Goal: Task Accomplishment & Management: Manage account settings

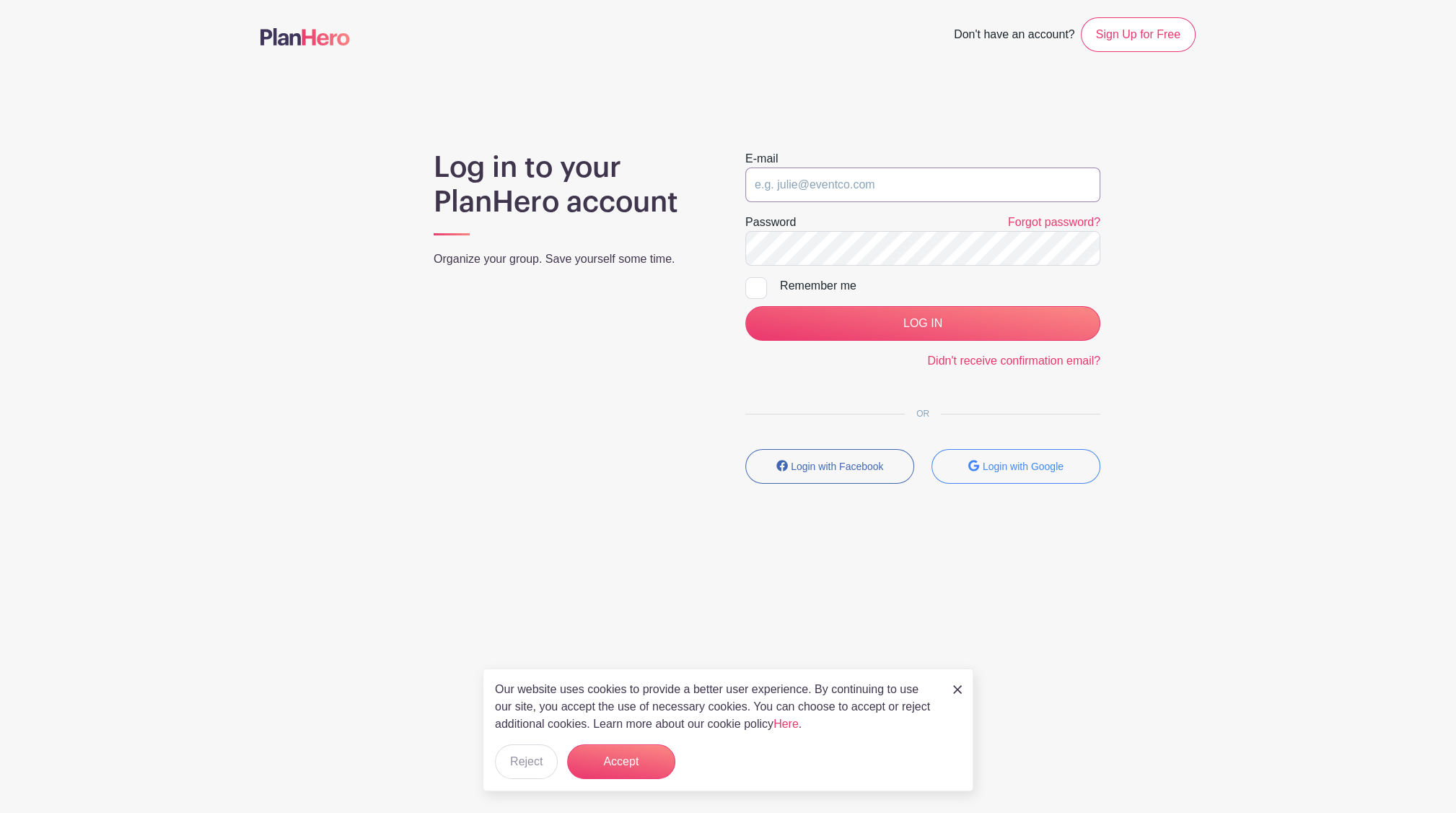
type input "[EMAIL_ADDRESS][DOMAIN_NAME]"
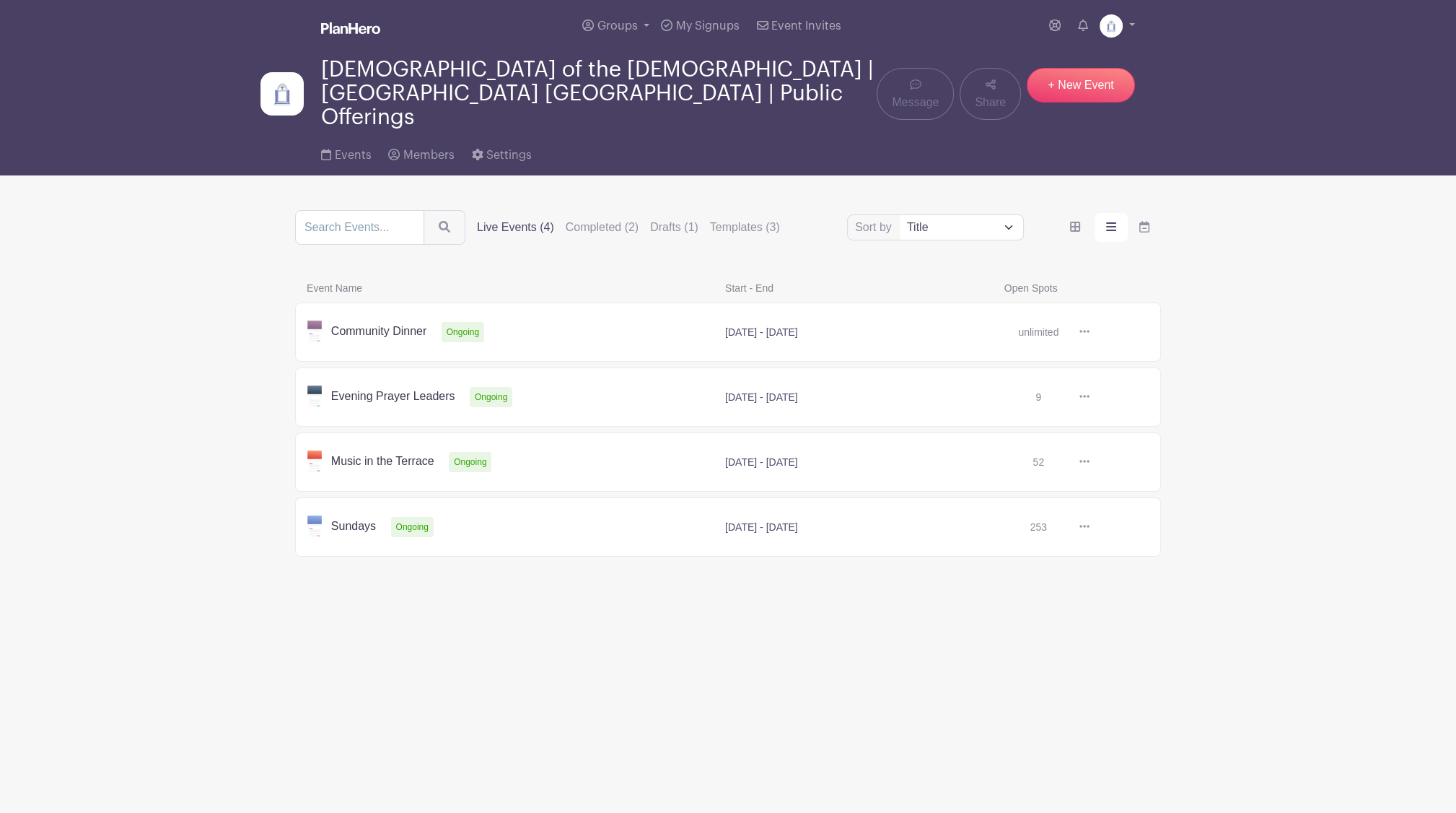
click at [1090, 332] on link at bounding box center [1090, 332] width 0 height 0
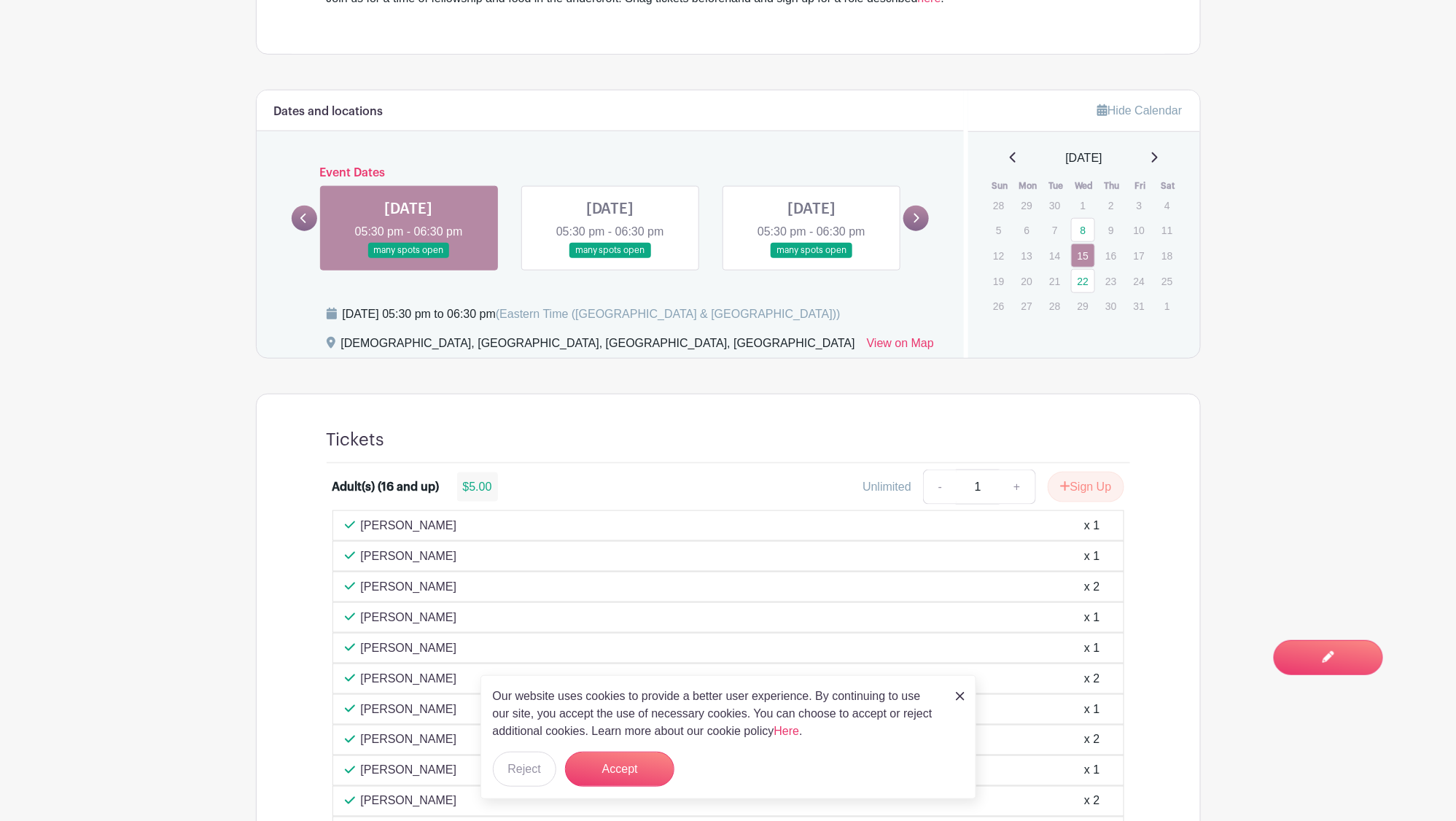
scroll to position [526, 0]
click at [624, 769] on button "Accept" at bounding box center [620, 769] width 109 height 35
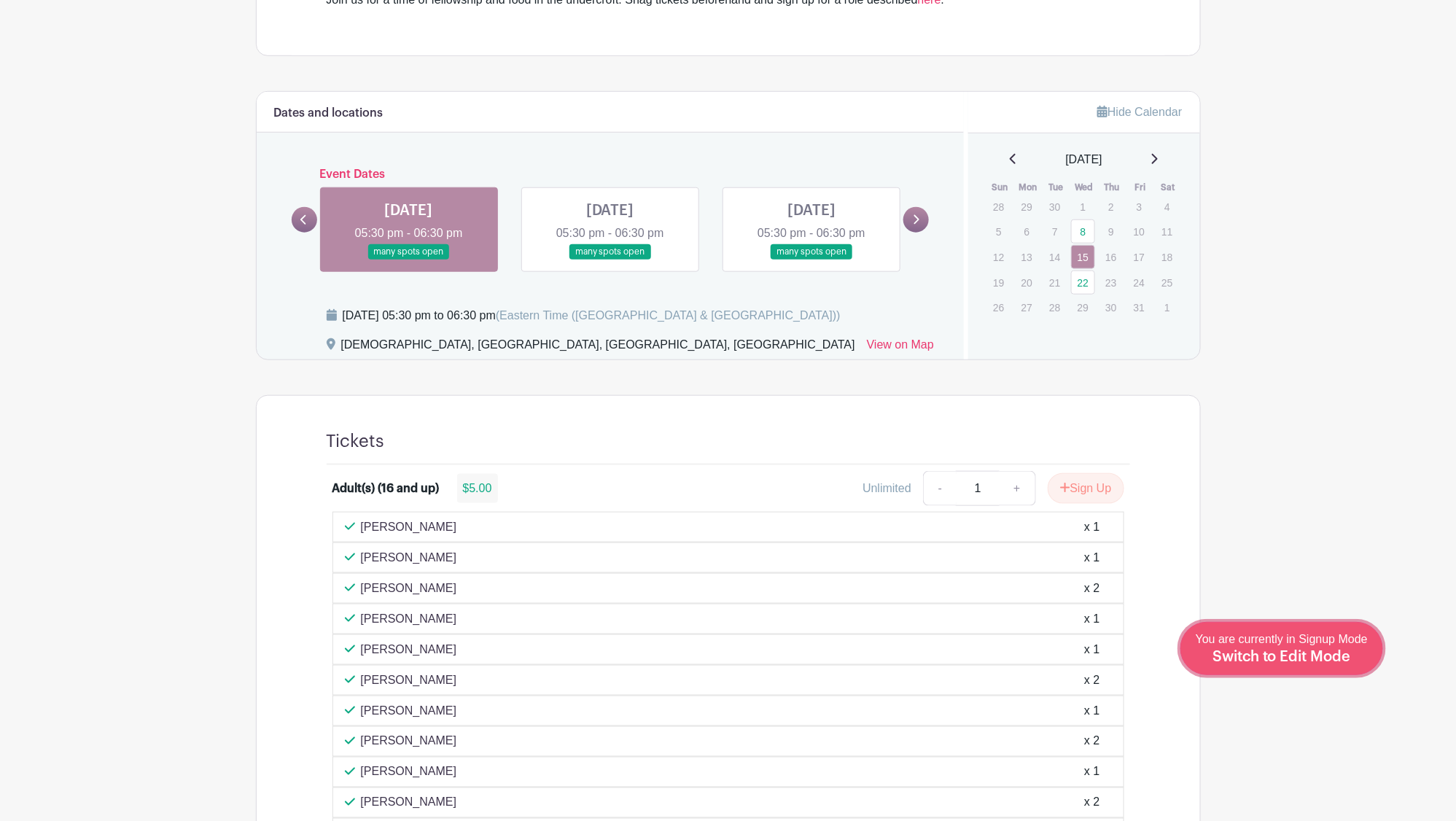
click at [1310, 663] on div "You are currently in Signup Mode Switch to Edit Mode" at bounding box center [1282, 648] width 172 height 36
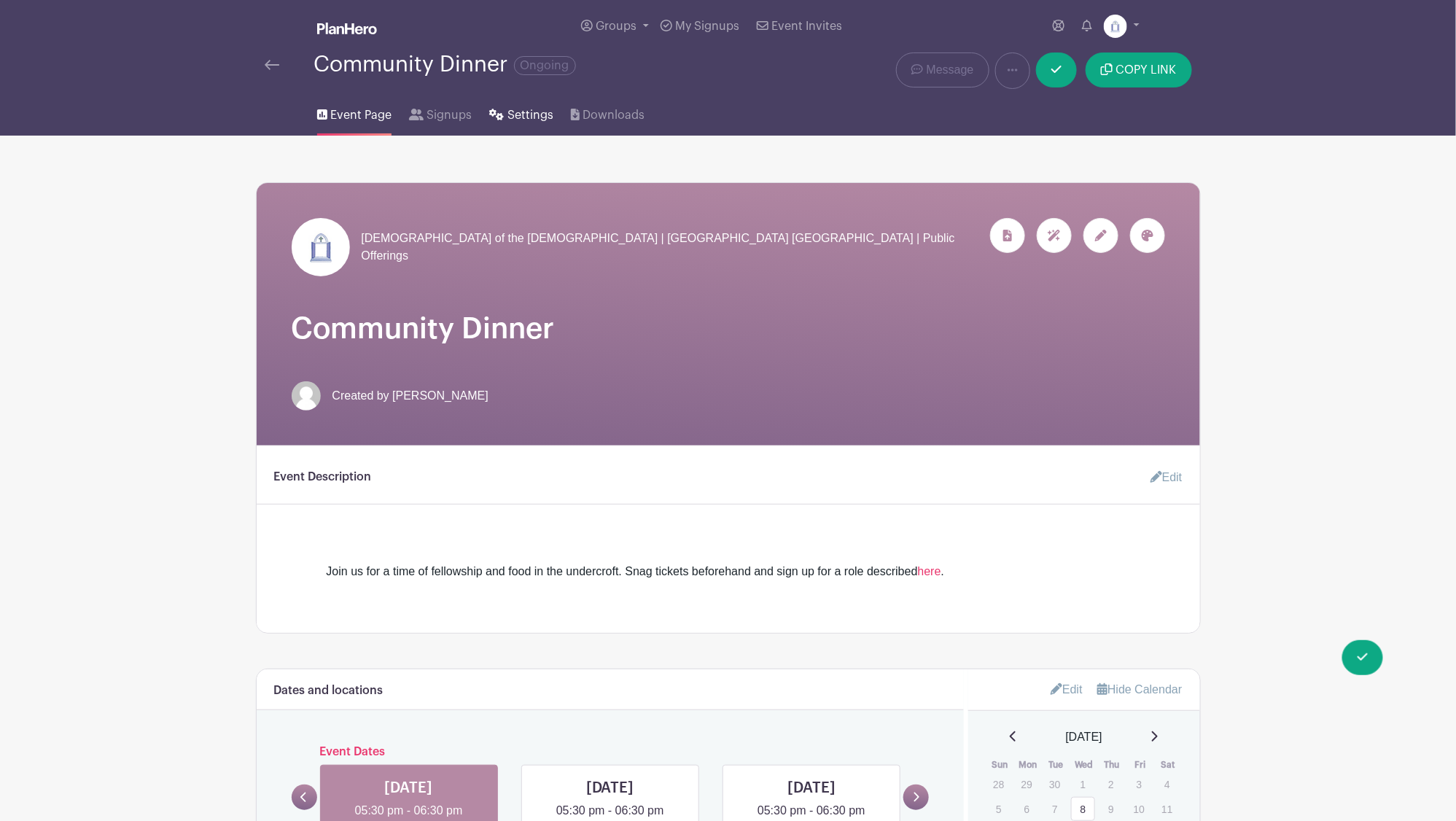
click at [524, 117] on span "Settings" at bounding box center [531, 115] width 46 height 18
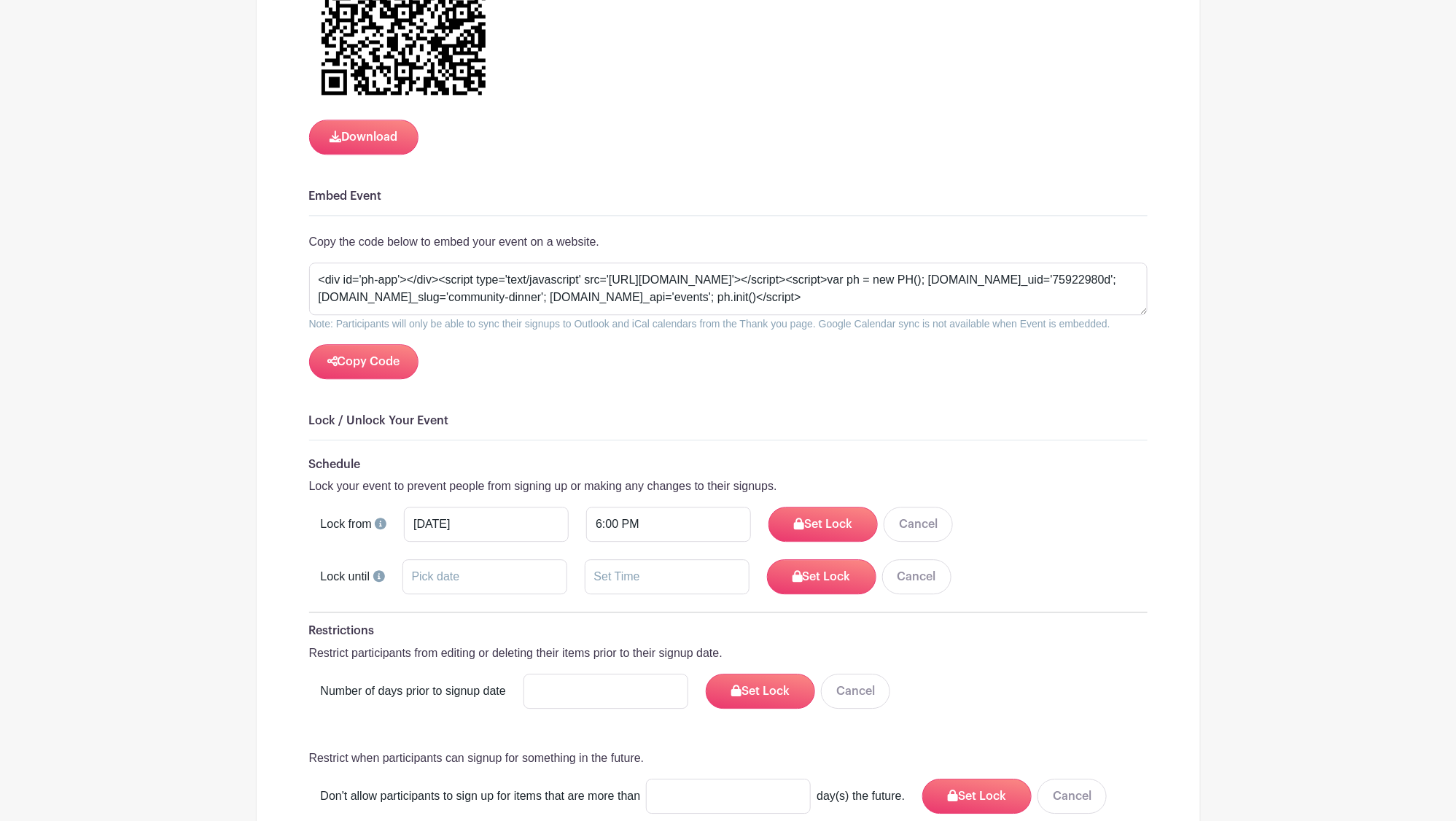
scroll to position [1516, 0]
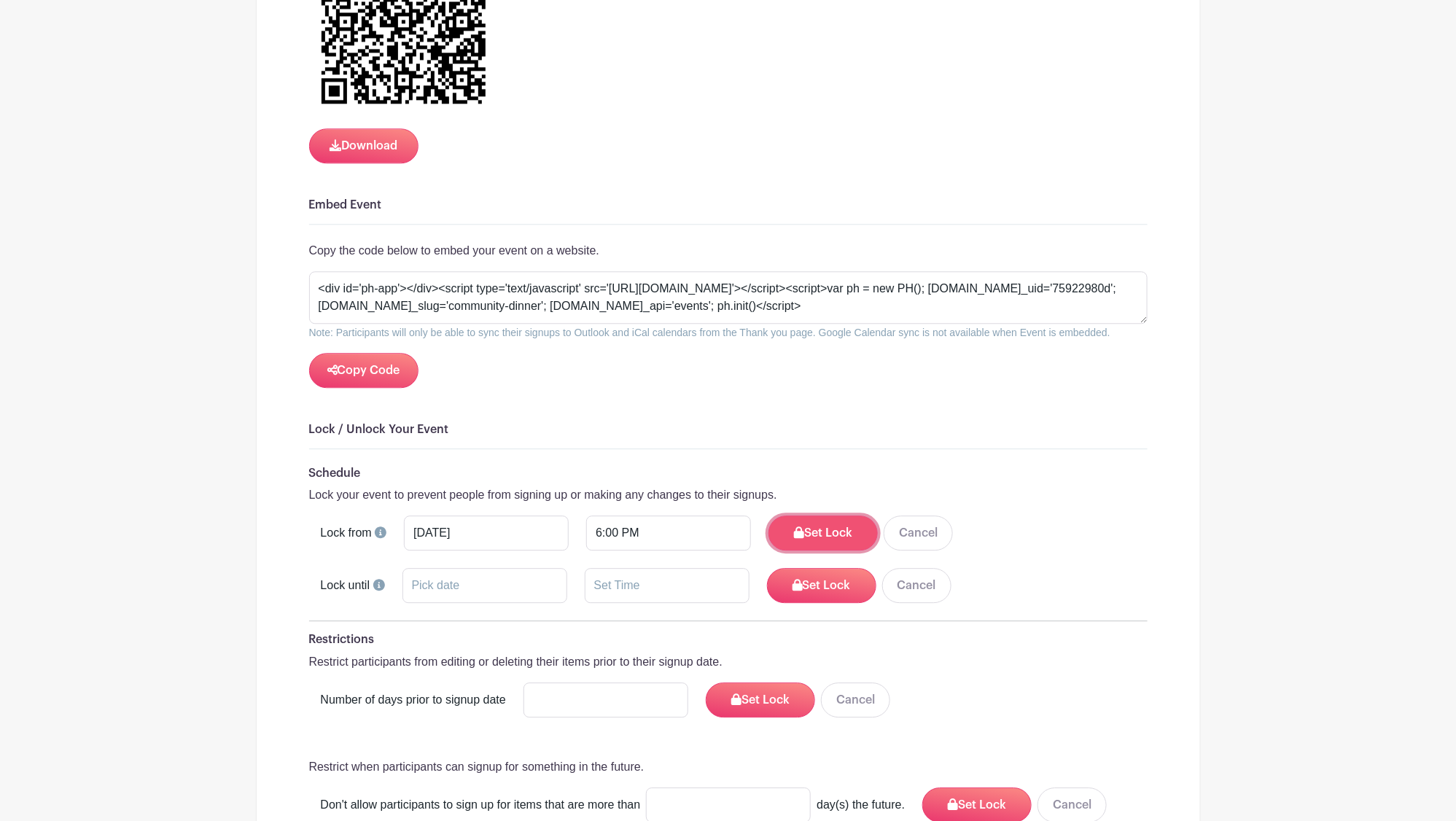
click at [814, 520] on button "Set Lock" at bounding box center [823, 533] width 109 height 35
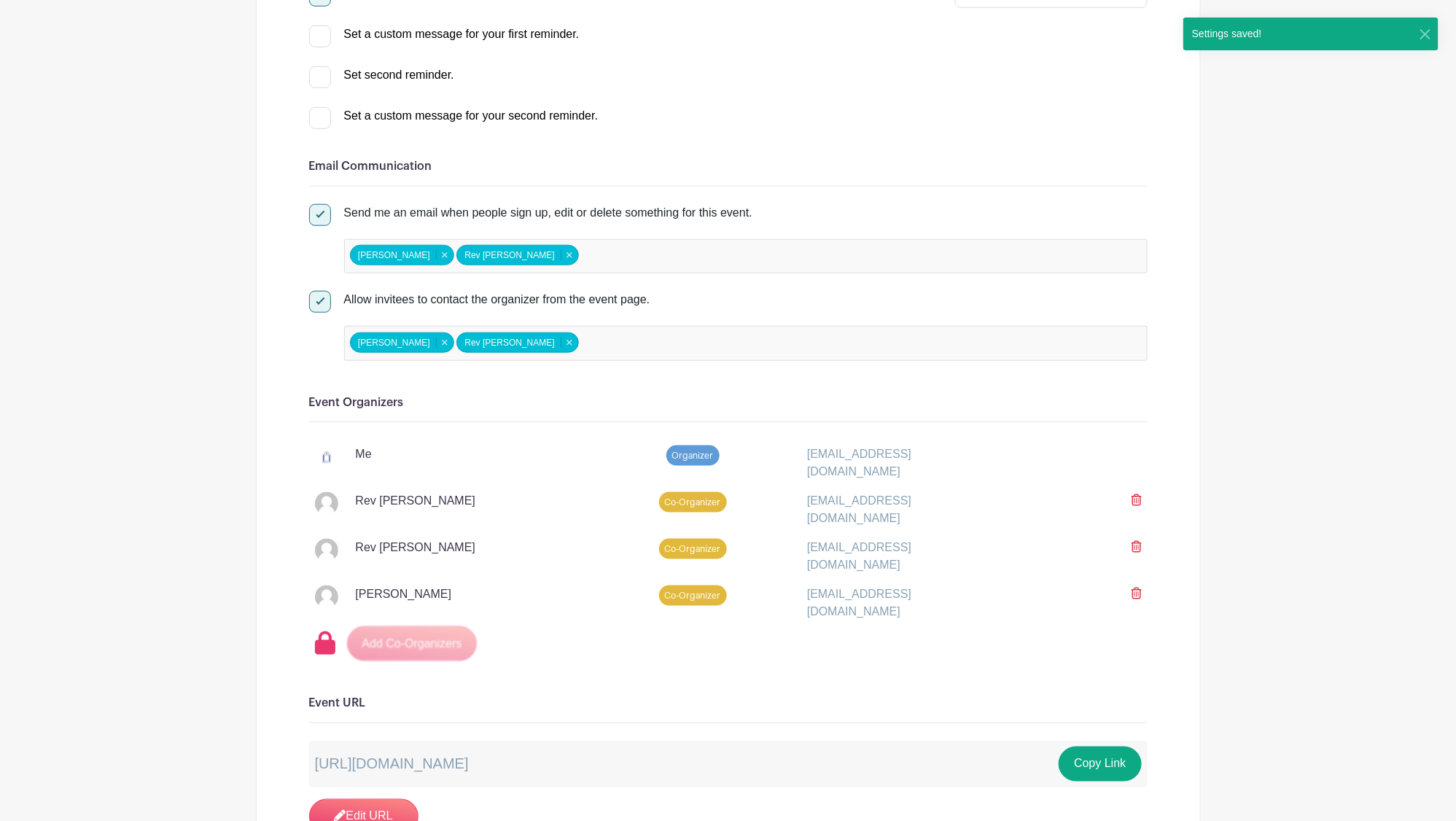
scroll to position [0, 0]
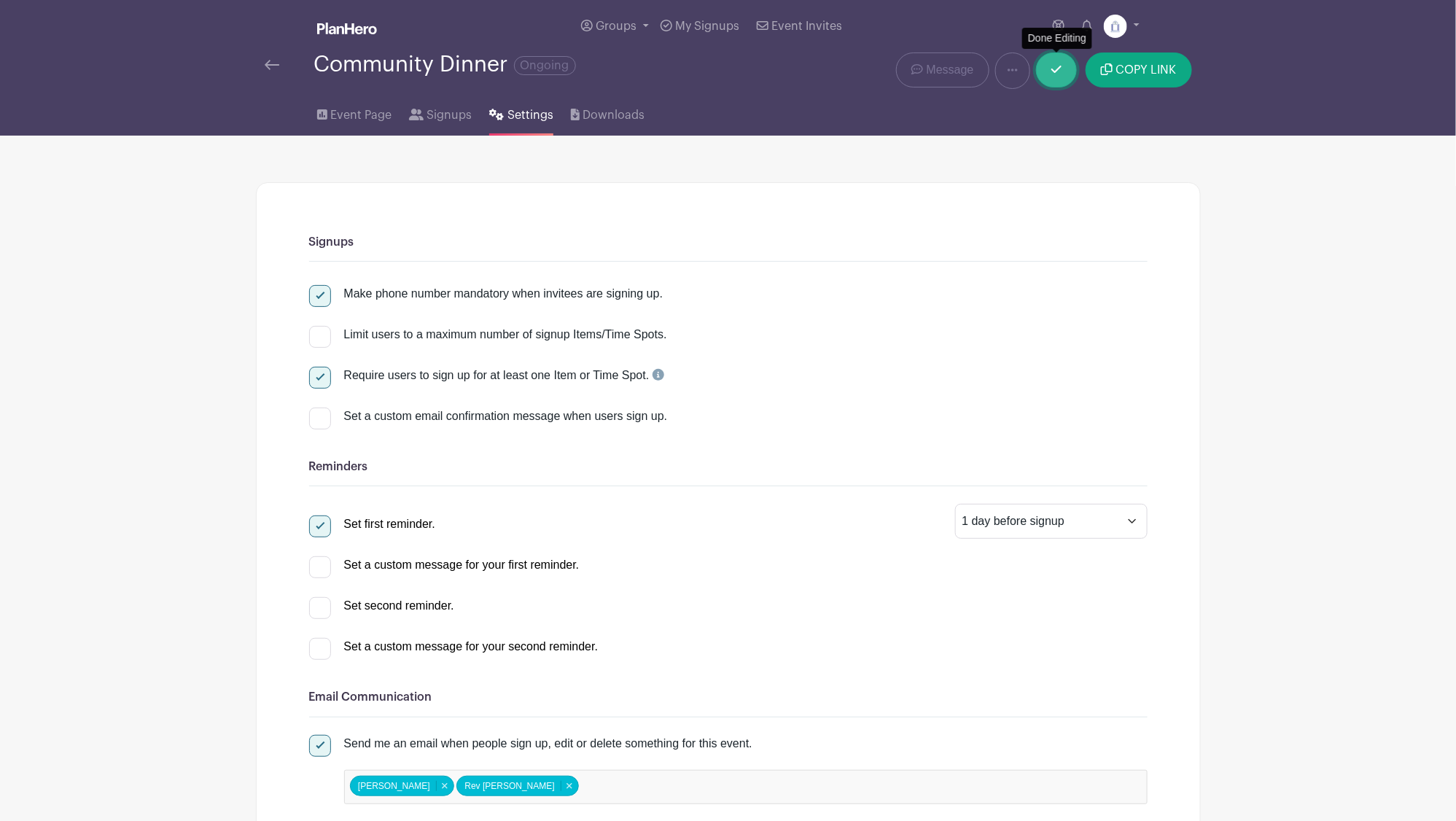
click at [1053, 71] on icon at bounding box center [1056, 68] width 10 height 12
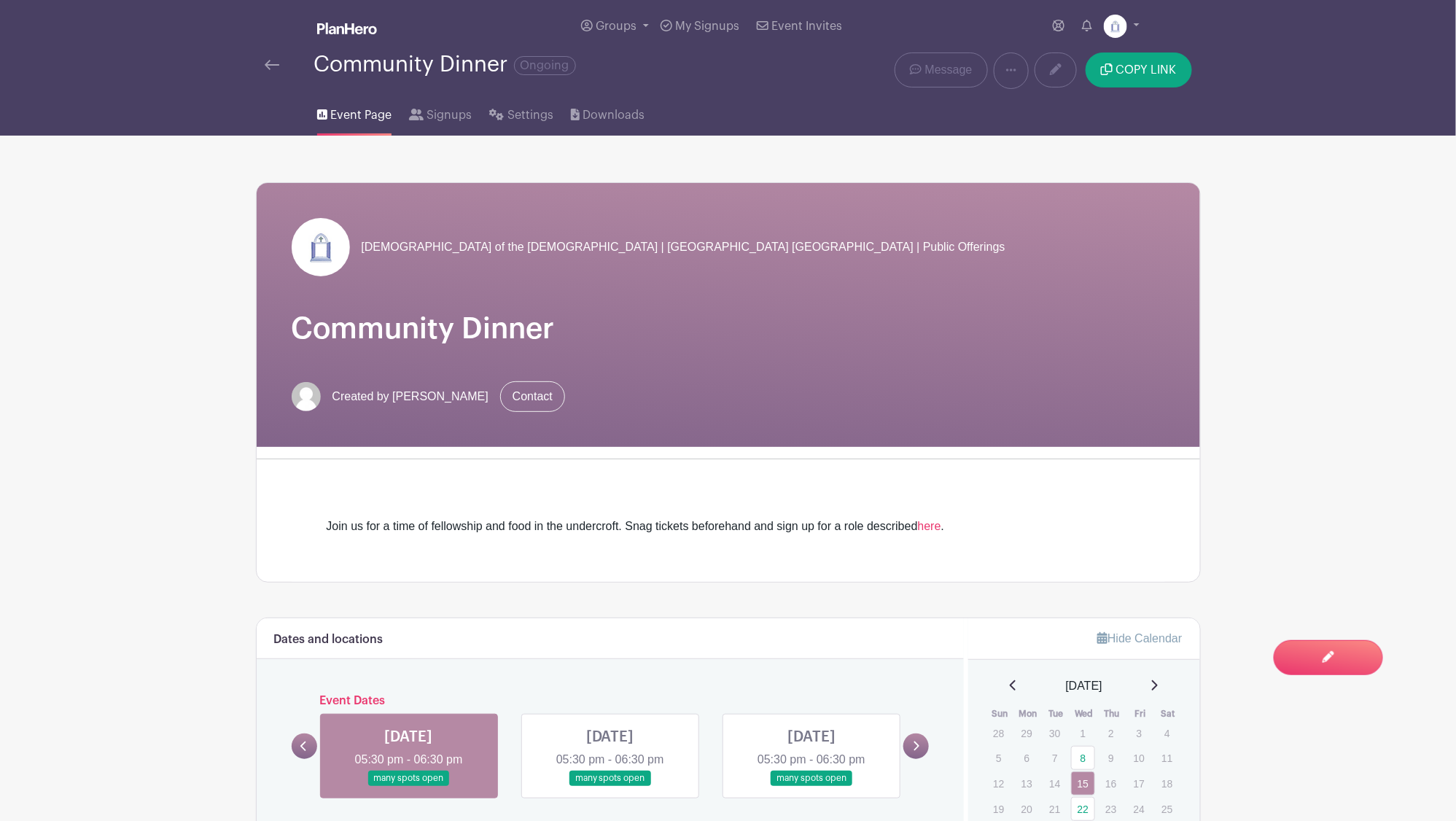
click at [409, 785] on link at bounding box center [409, 785] width 0 height 0
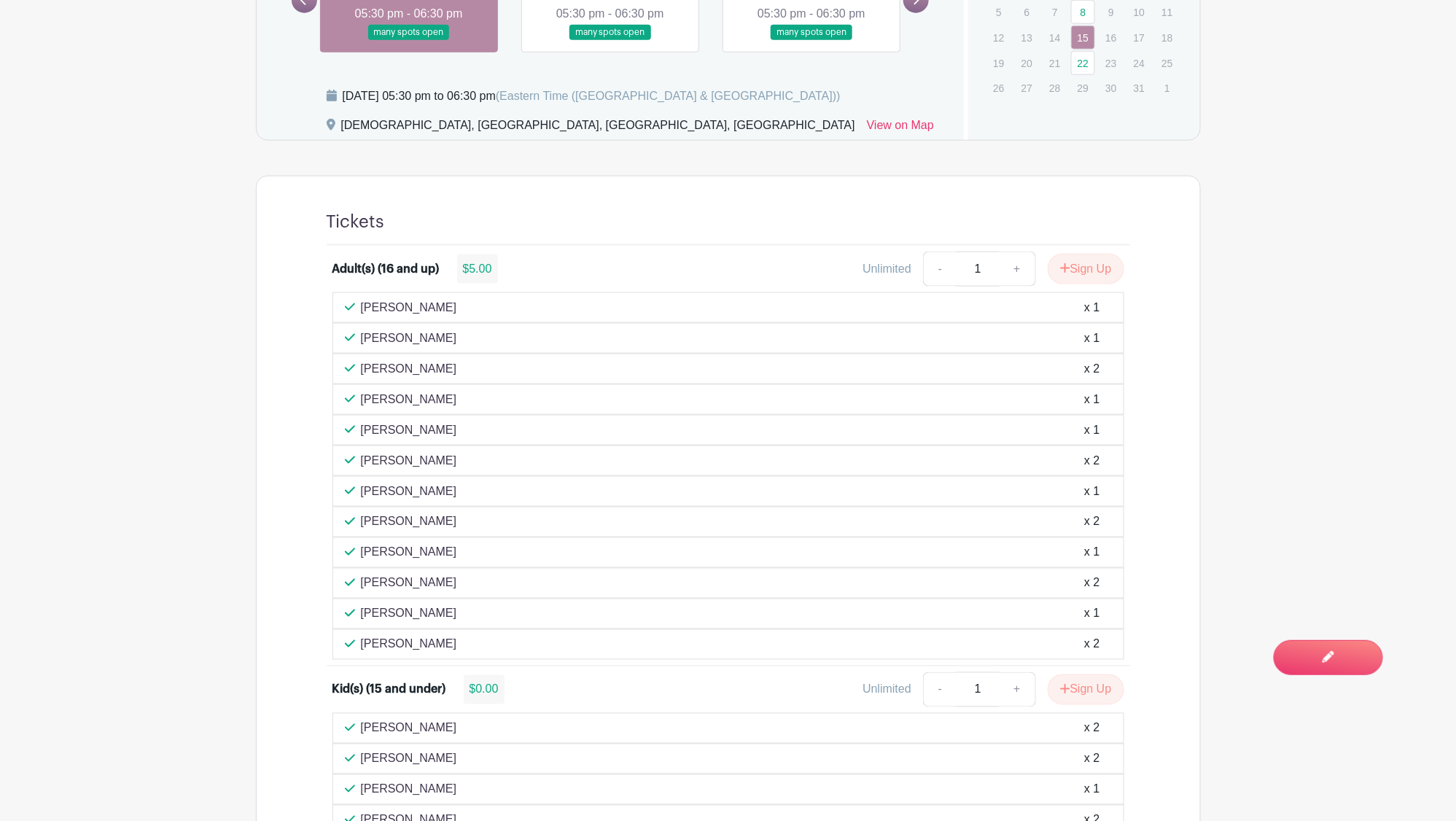
scroll to position [794, 0]
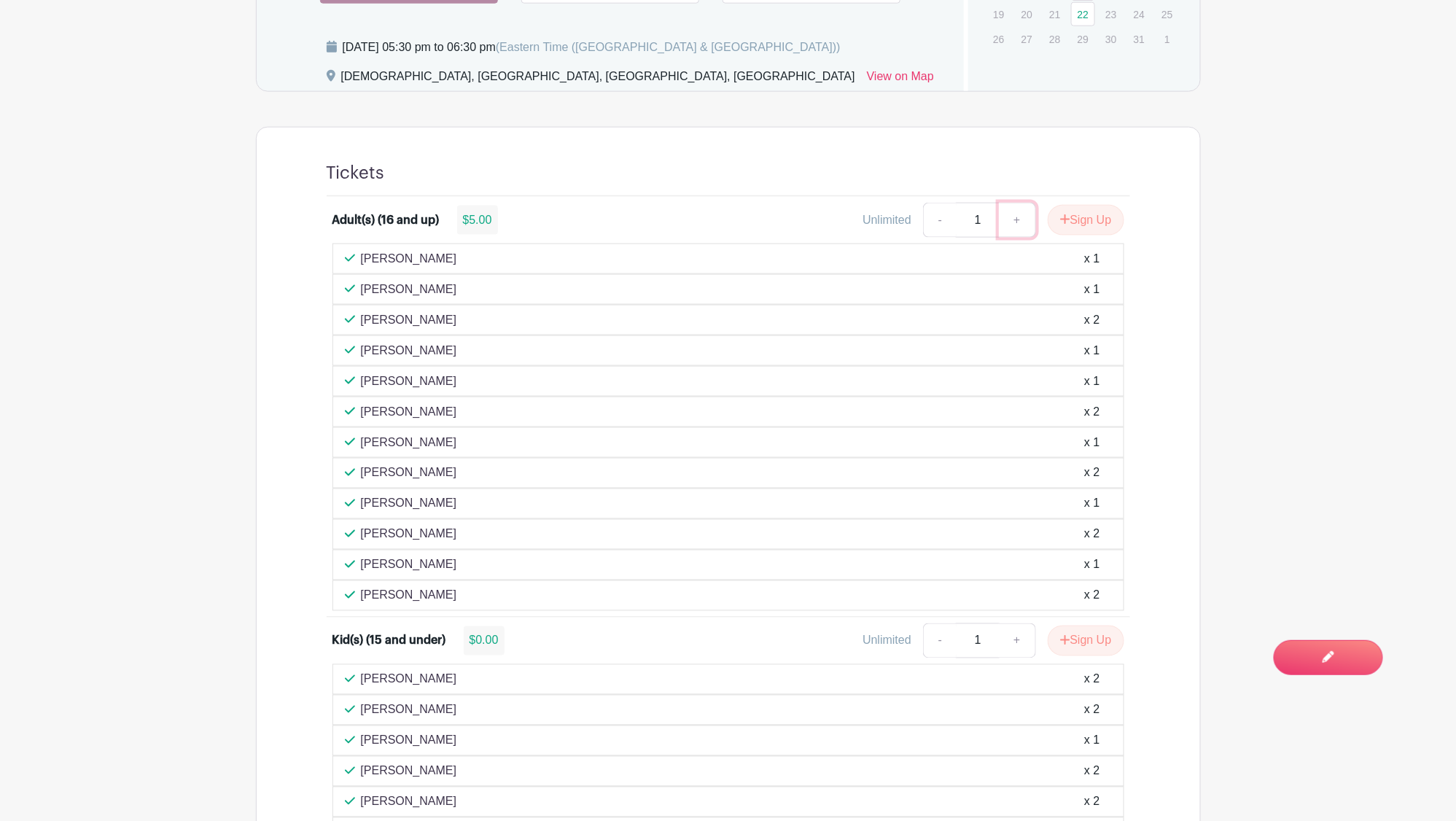
click at [1011, 220] on link "+" at bounding box center [1017, 219] width 36 height 35
type input "2"
click at [1067, 216] on button "Sign Up" at bounding box center [1086, 220] width 76 height 30
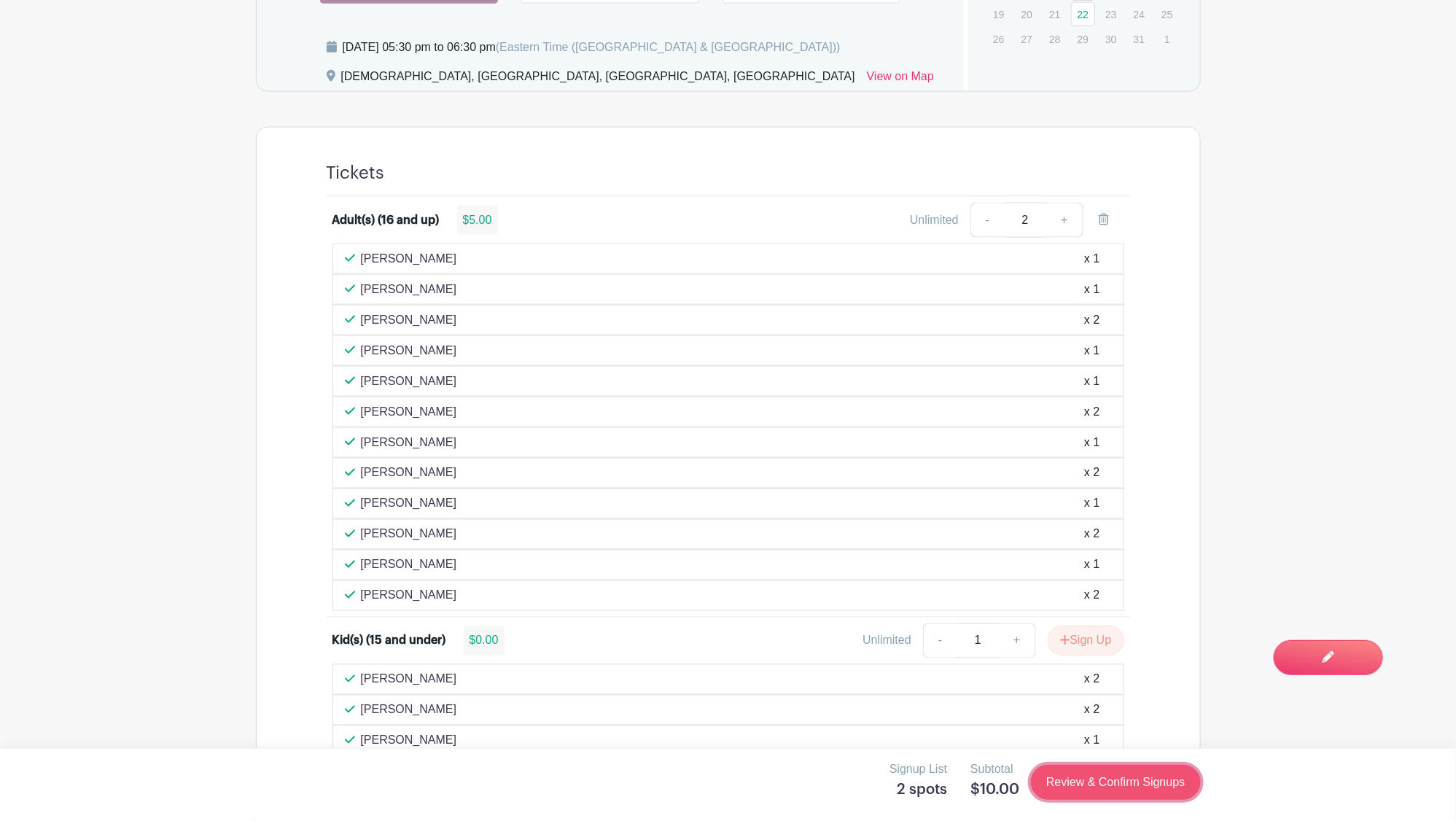
click at [1153, 778] on link "Review & Confirm Signups" at bounding box center [1115, 782] width 170 height 35
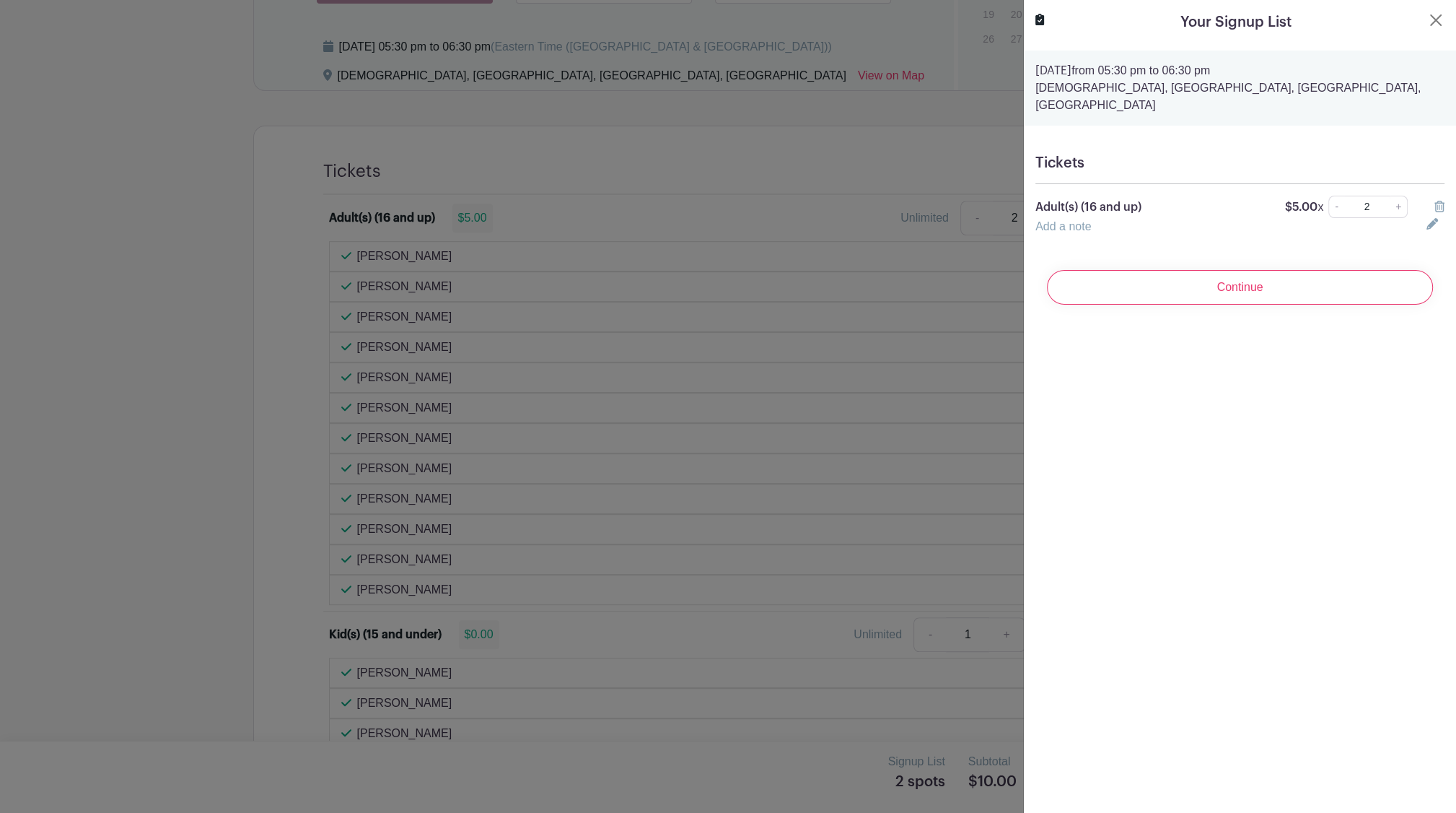
click at [1435, 200] on icon at bounding box center [1439, 206] width 10 height 11
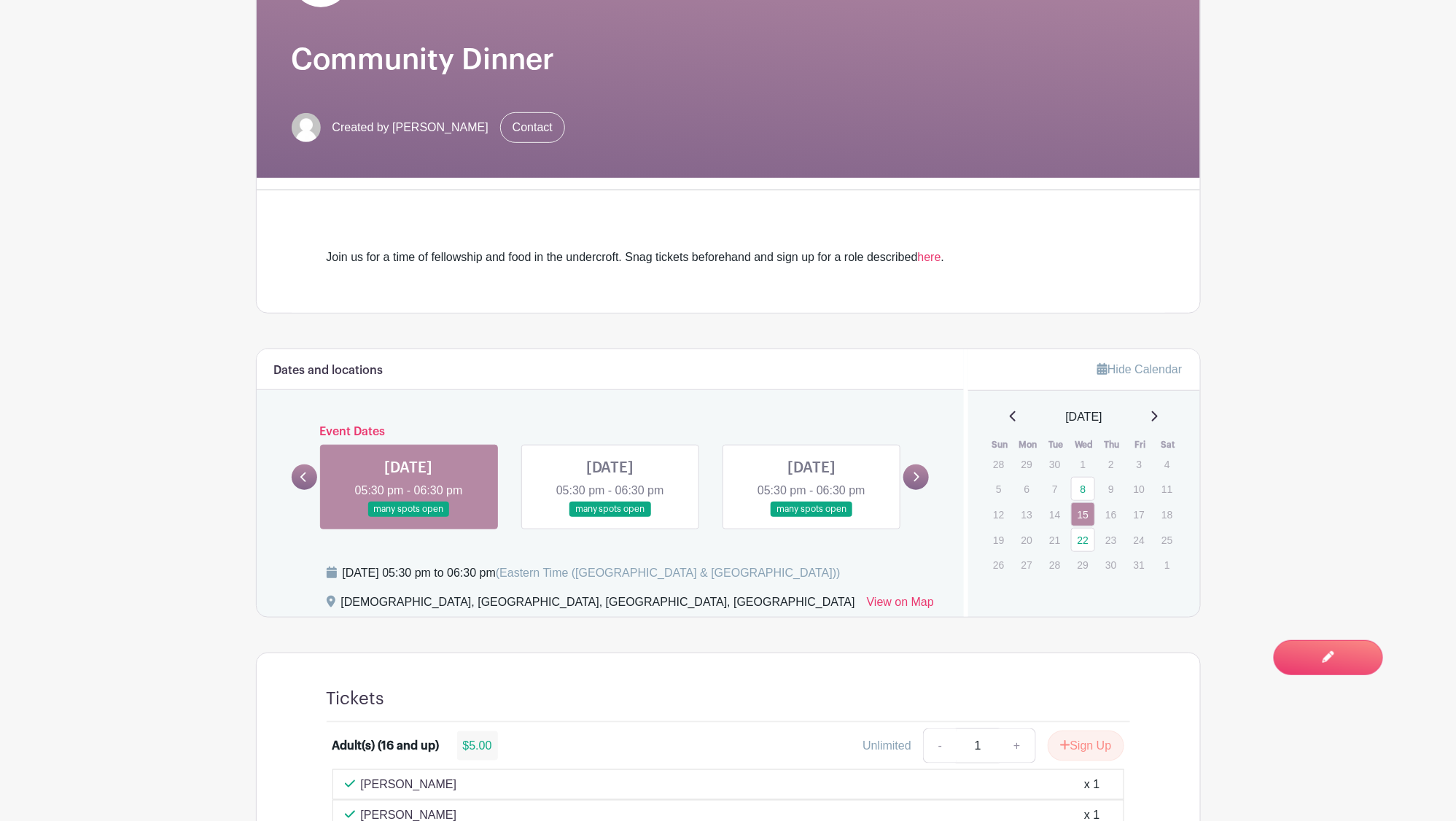
scroll to position [0, 0]
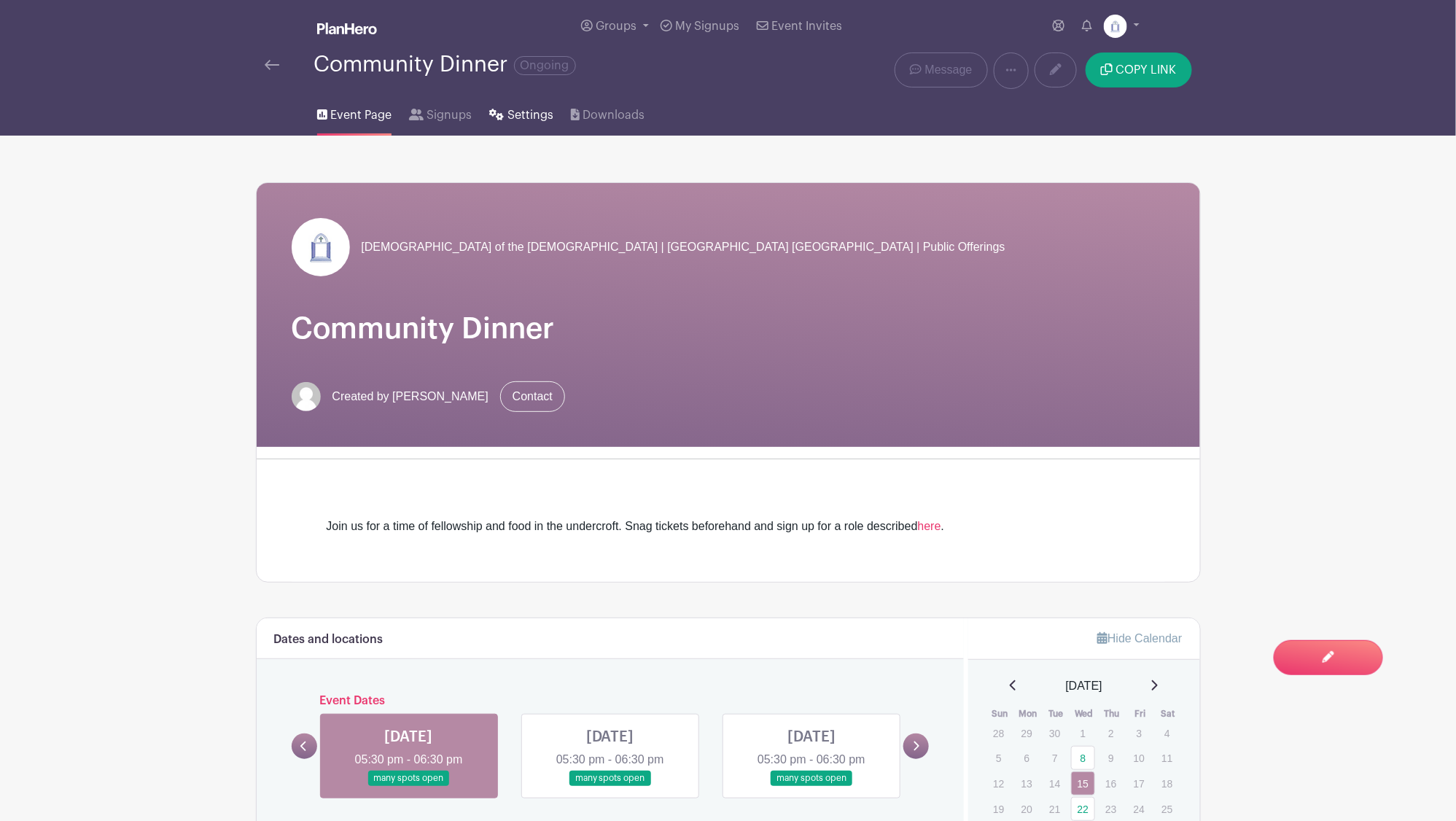
click at [528, 108] on span "Settings" at bounding box center [531, 115] width 46 height 18
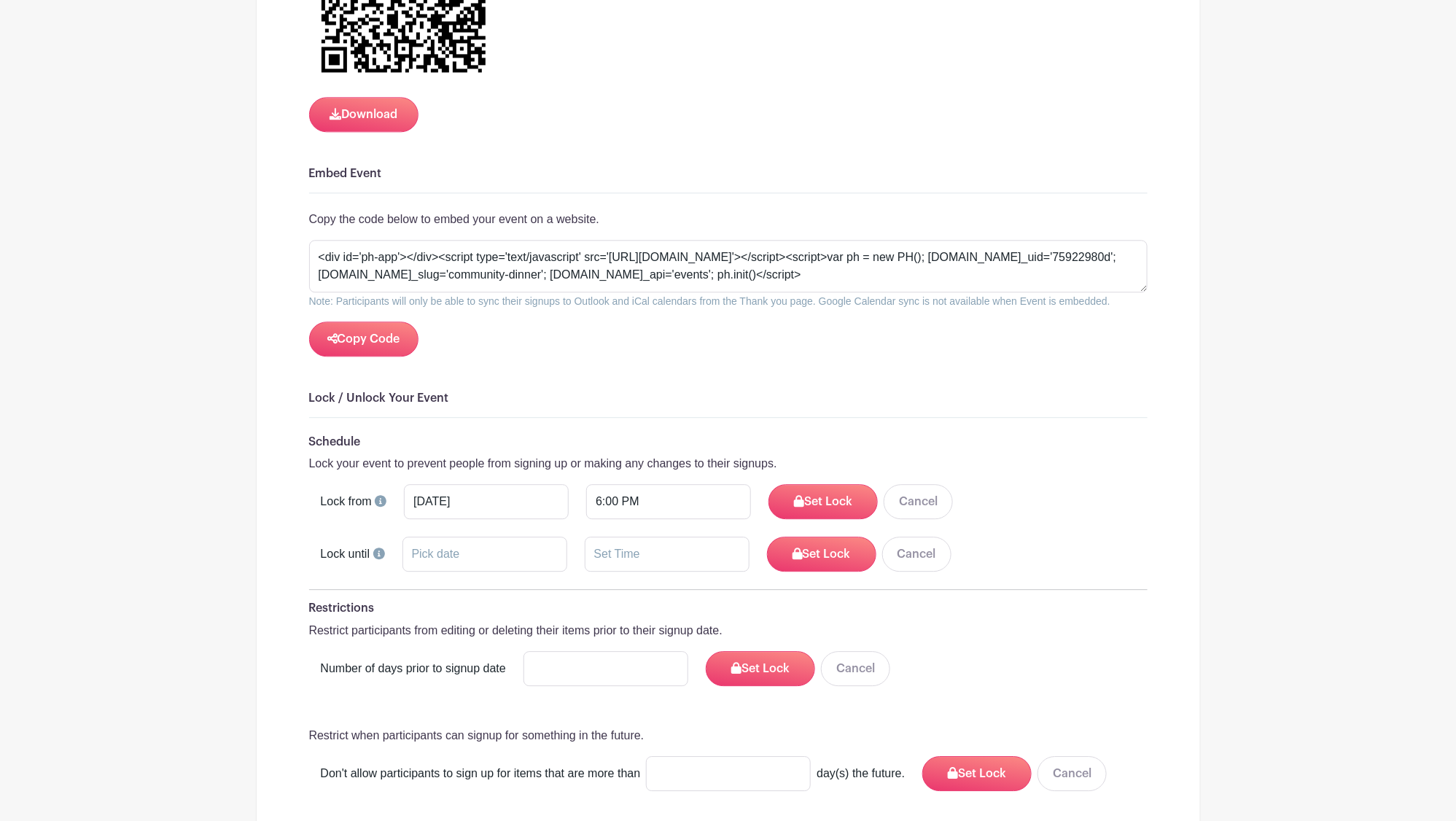
scroll to position [1550, 0]
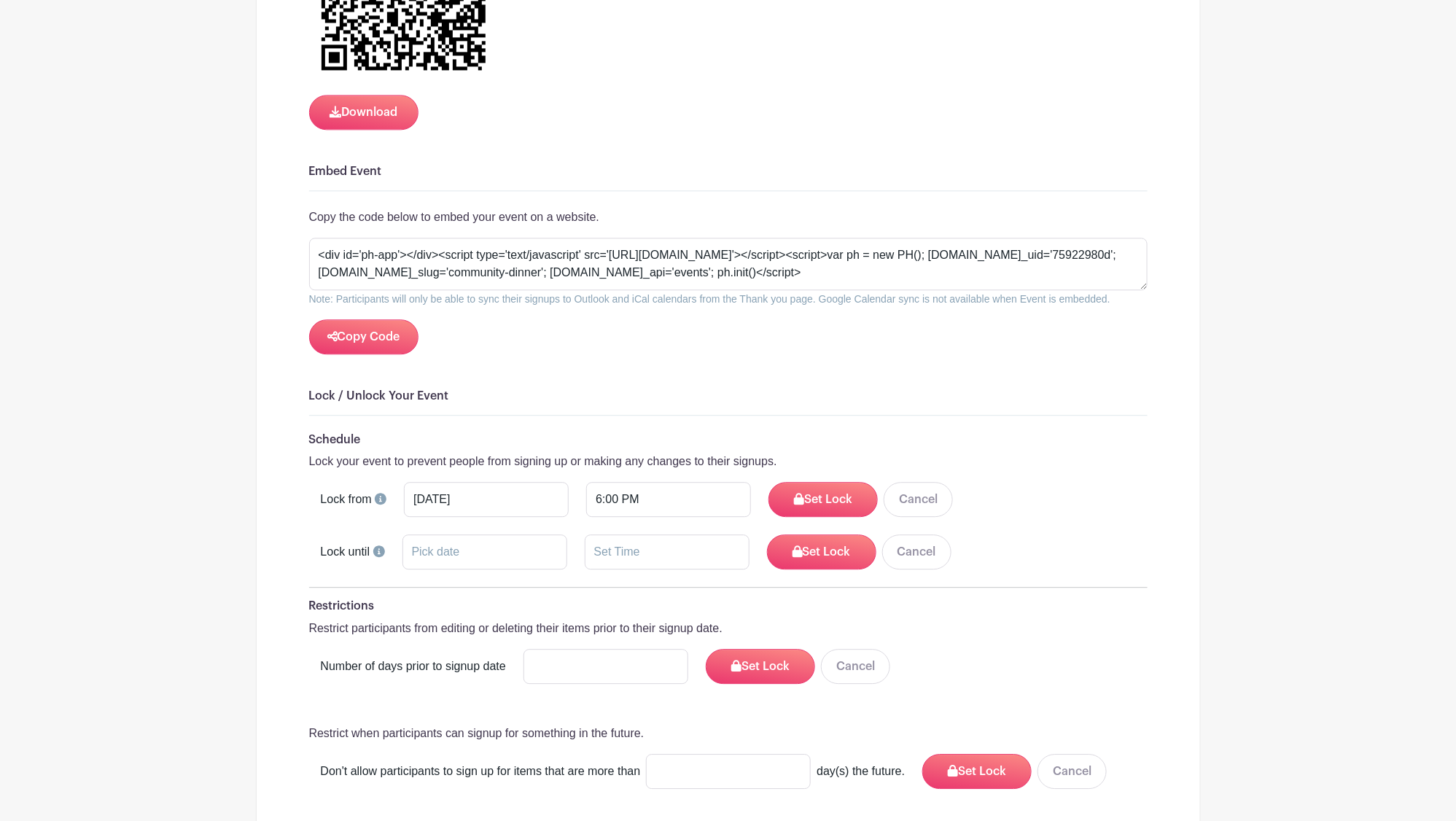
click at [712, 820] on h6 "Social Sharing" at bounding box center [728, 831] width 839 height 14
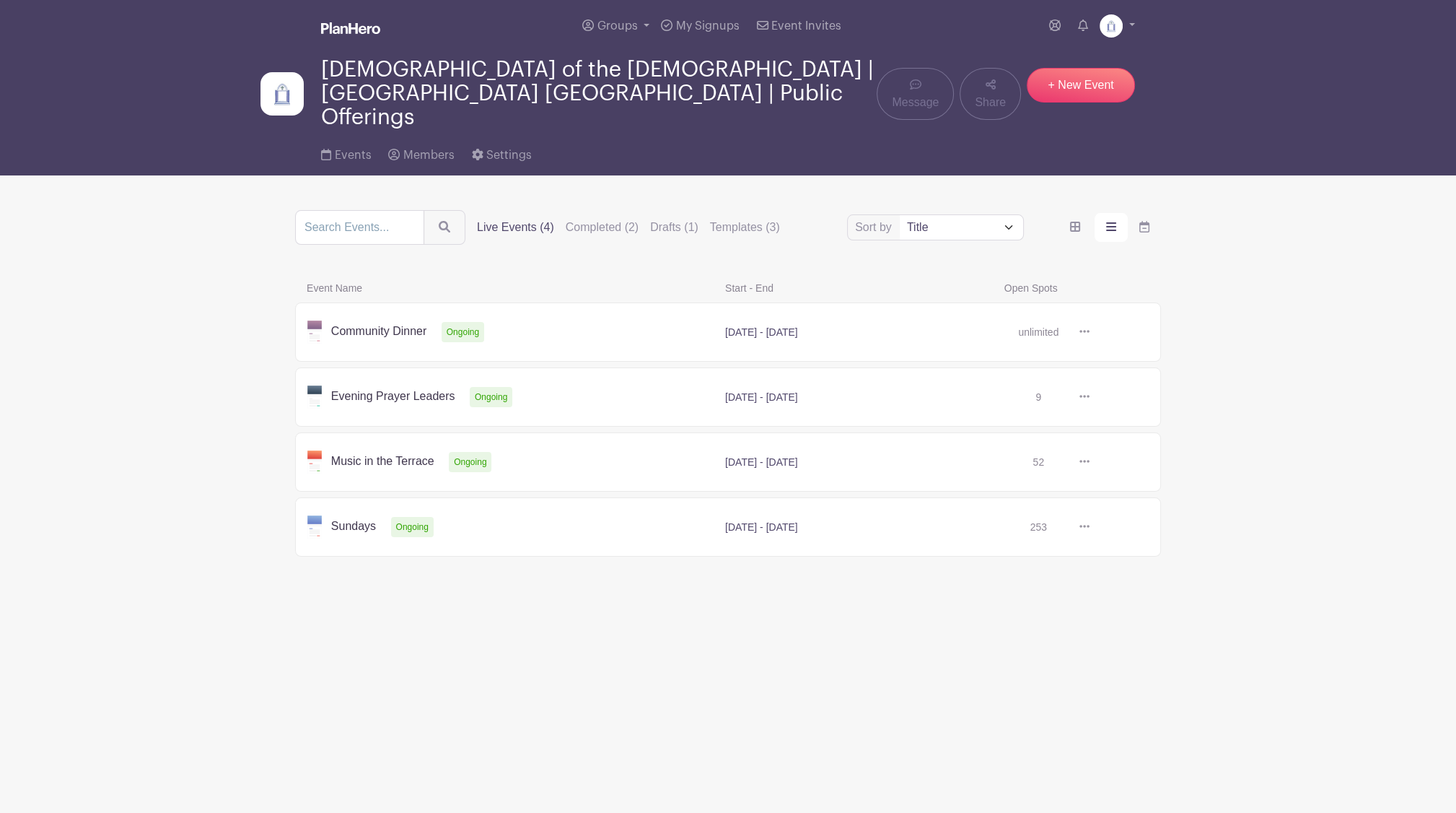
click at [1090, 332] on link at bounding box center [1090, 332] width 0 height 0
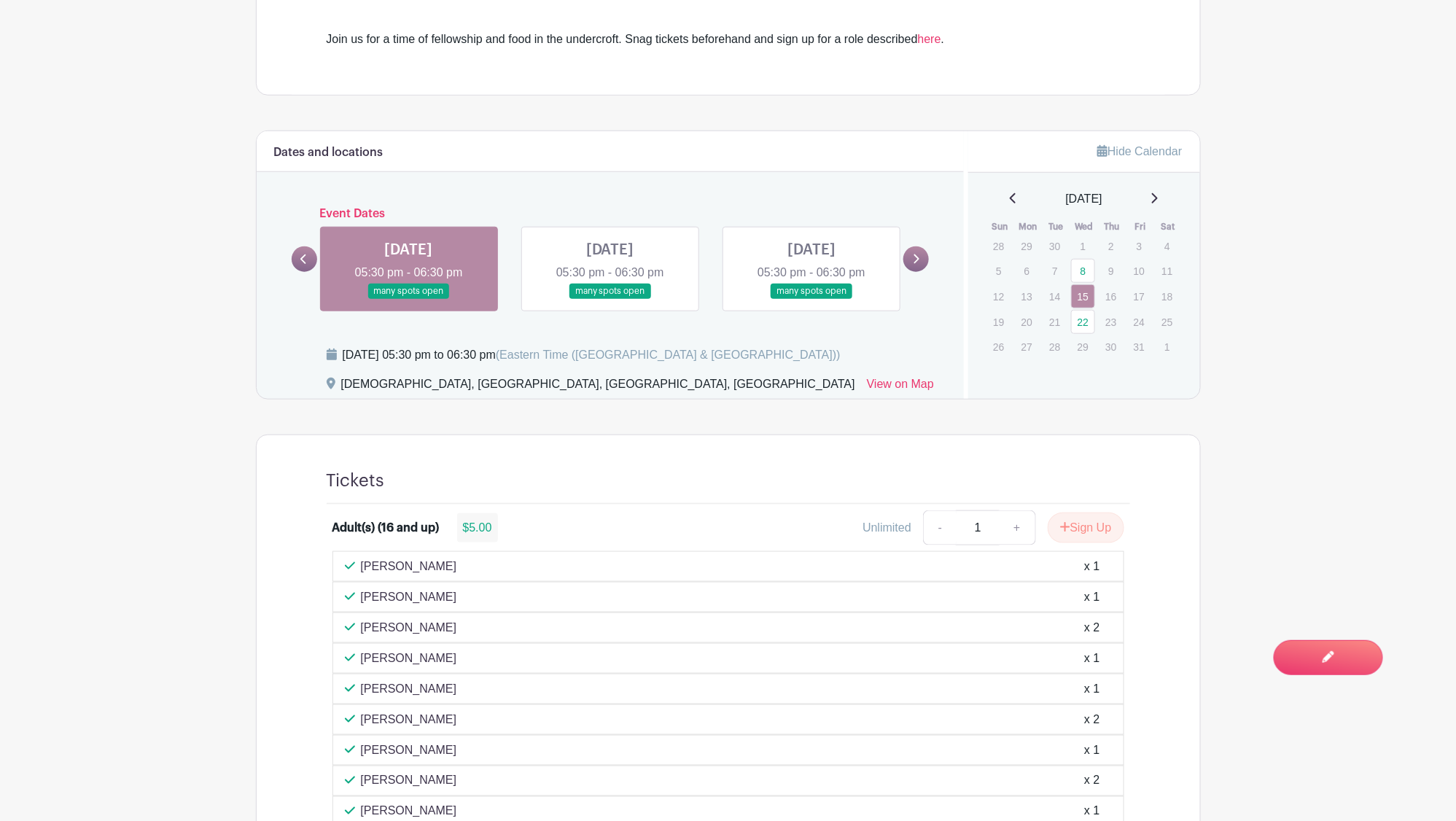
scroll to position [502, 0]
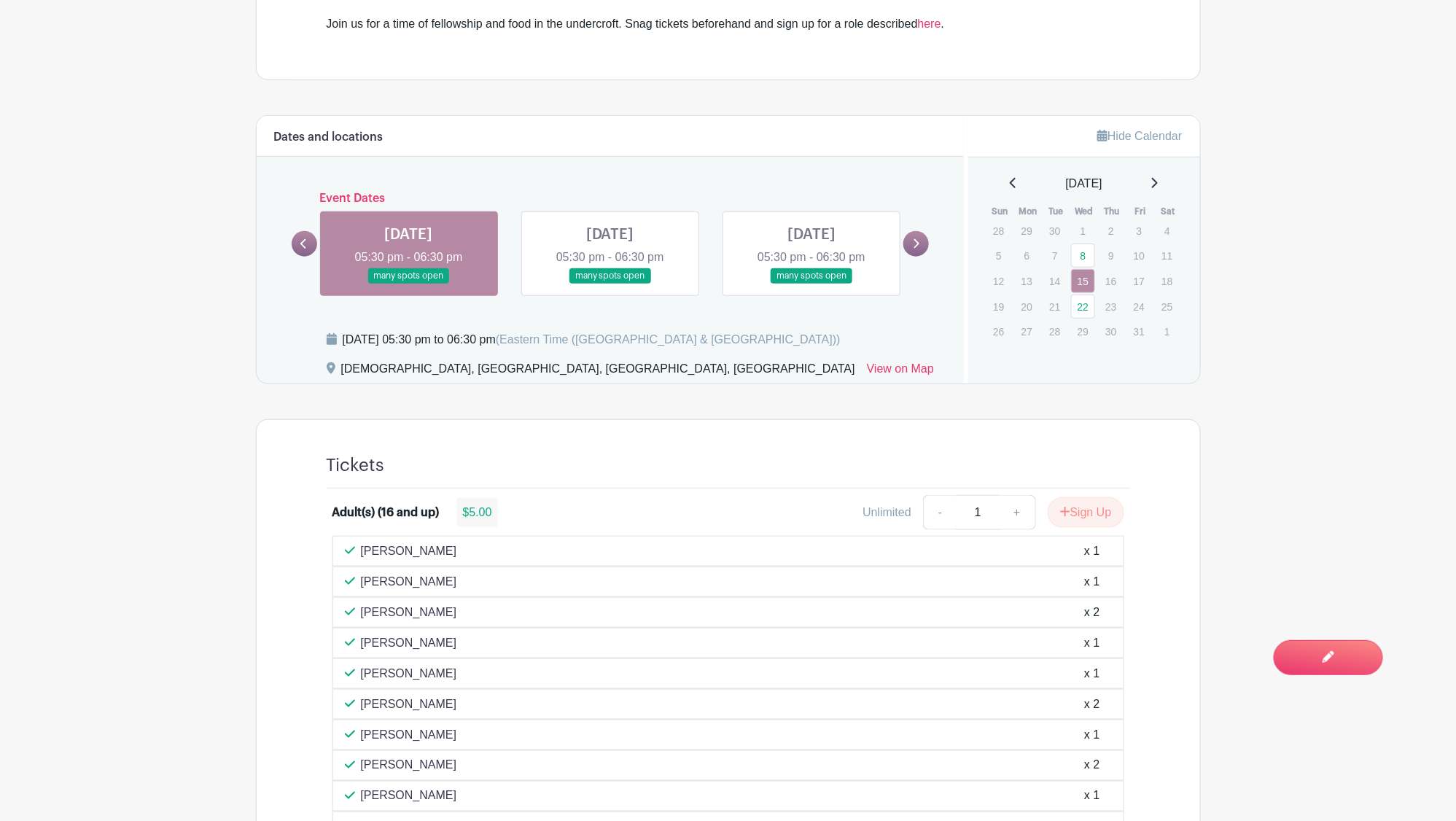
click at [610, 283] on link at bounding box center [610, 283] width 0 height 0
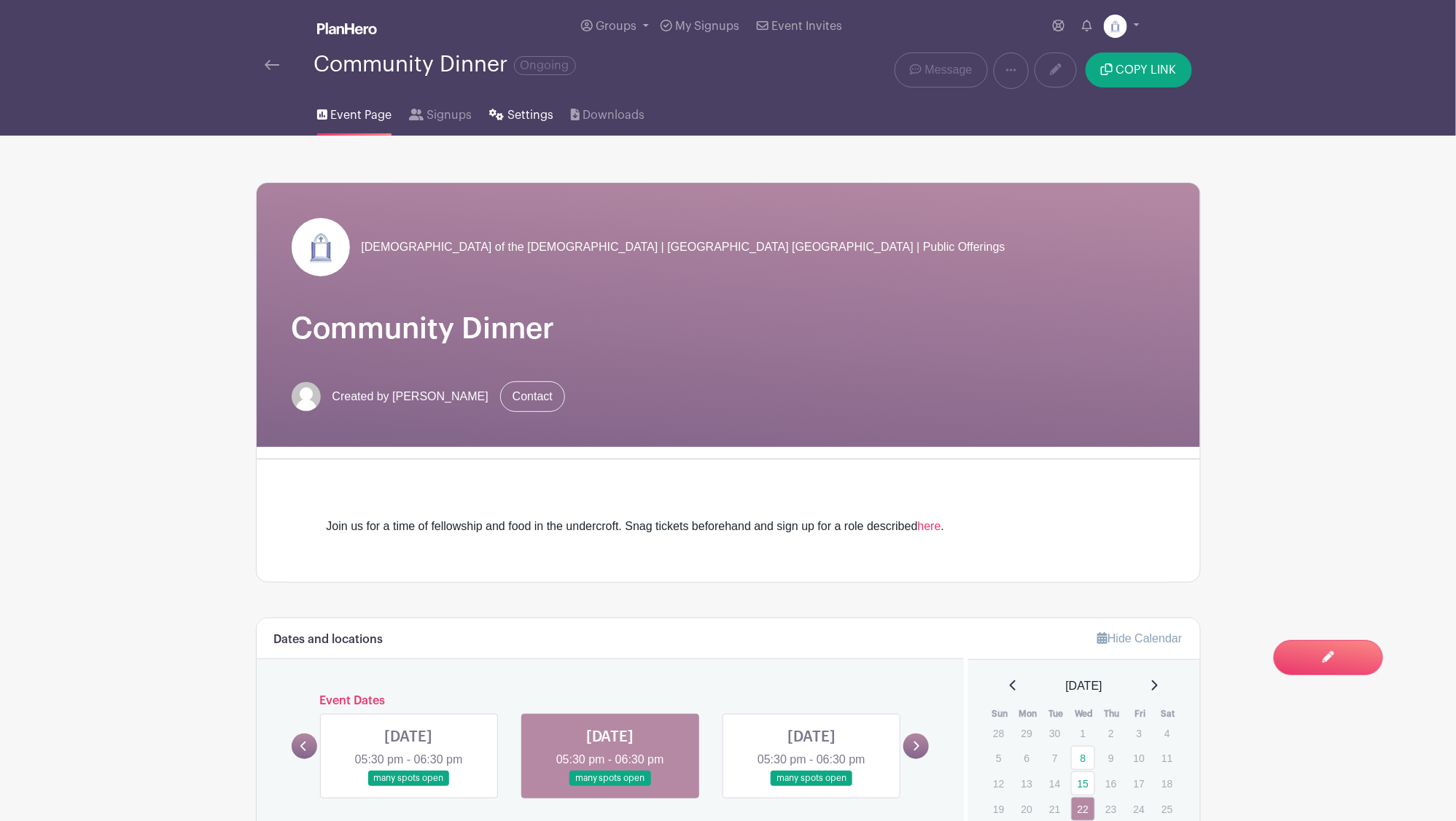
click at [516, 114] on span "Settings" at bounding box center [531, 115] width 46 height 18
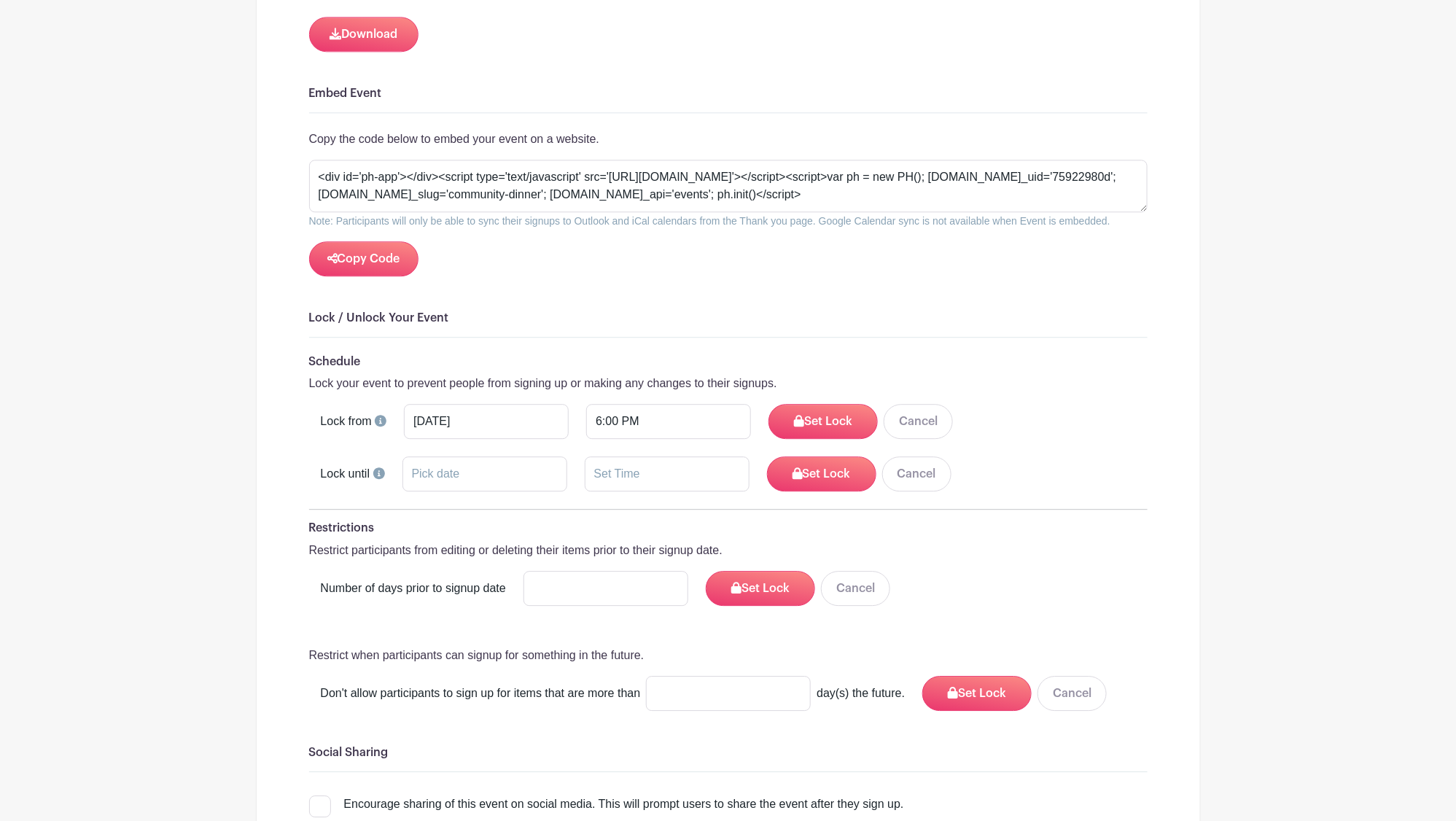
scroll to position [1626, 0]
click at [564, 587] on input "number" at bounding box center [606, 589] width 165 height 35
type input "2"
click at [784, 577] on button "Set Lock" at bounding box center [760, 589] width 109 height 35
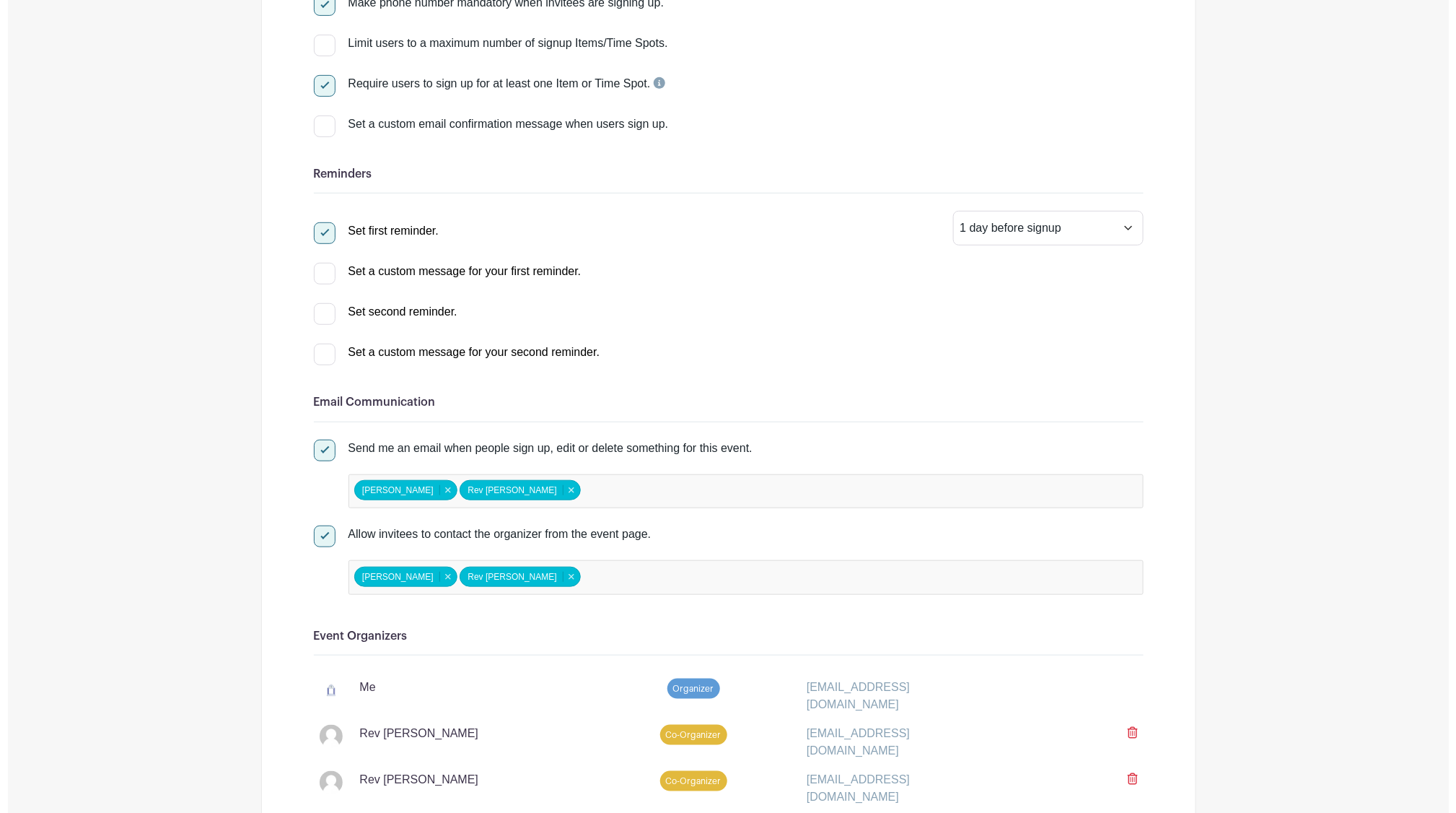
scroll to position [0, 0]
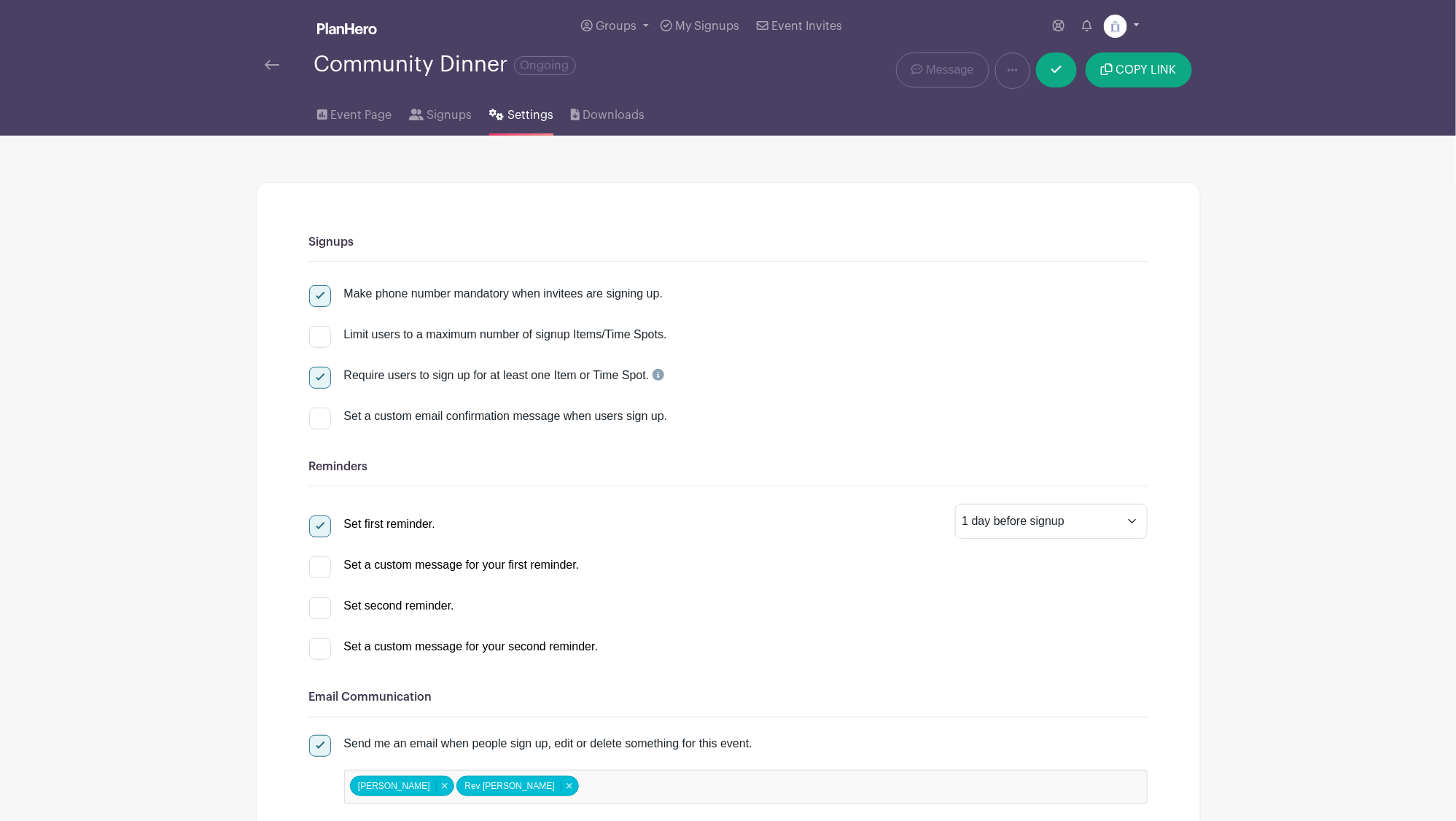
click at [1127, 22] on link at bounding box center [1121, 26] width 36 height 23
click at [1056, 121] on link "Logout" at bounding box center [1081, 120] width 115 height 23
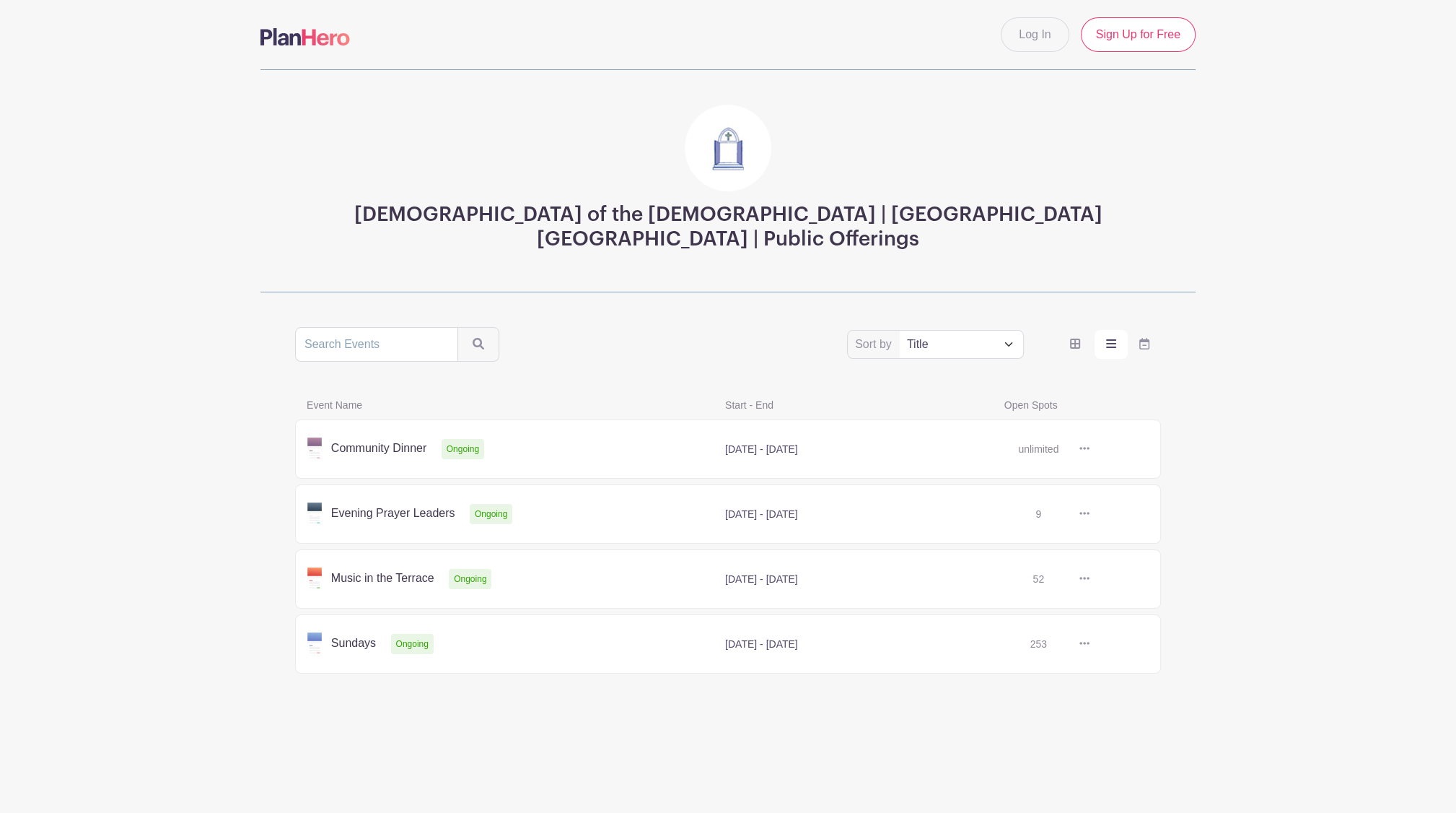
click at [1090, 449] on link at bounding box center [1090, 449] width 0 height 0
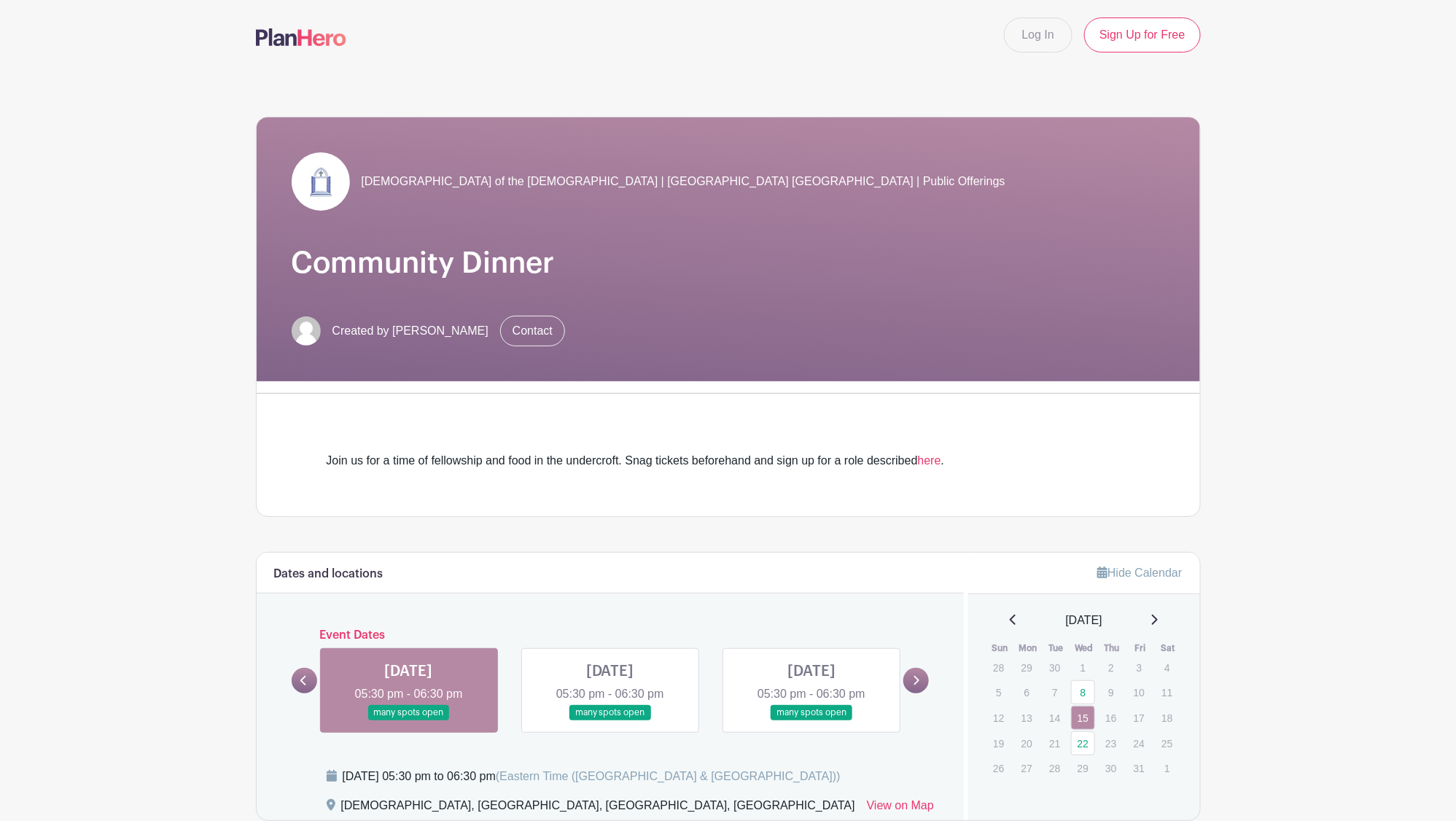
click at [409, 720] on link at bounding box center [409, 720] width 0 height 0
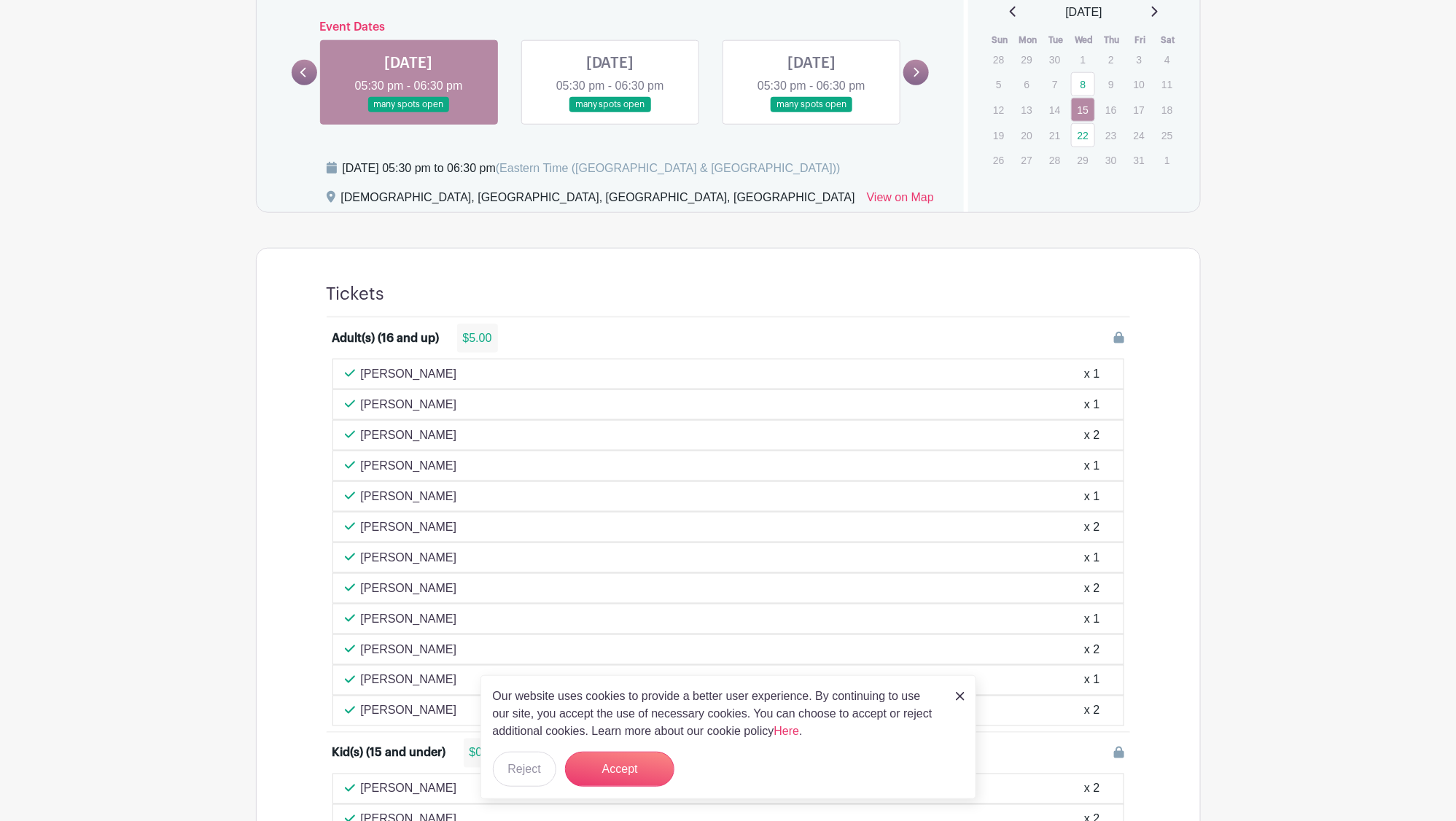
scroll to position [607, 0]
click at [626, 781] on button "Accept" at bounding box center [620, 769] width 109 height 35
